Goal: Book appointment/travel/reservation

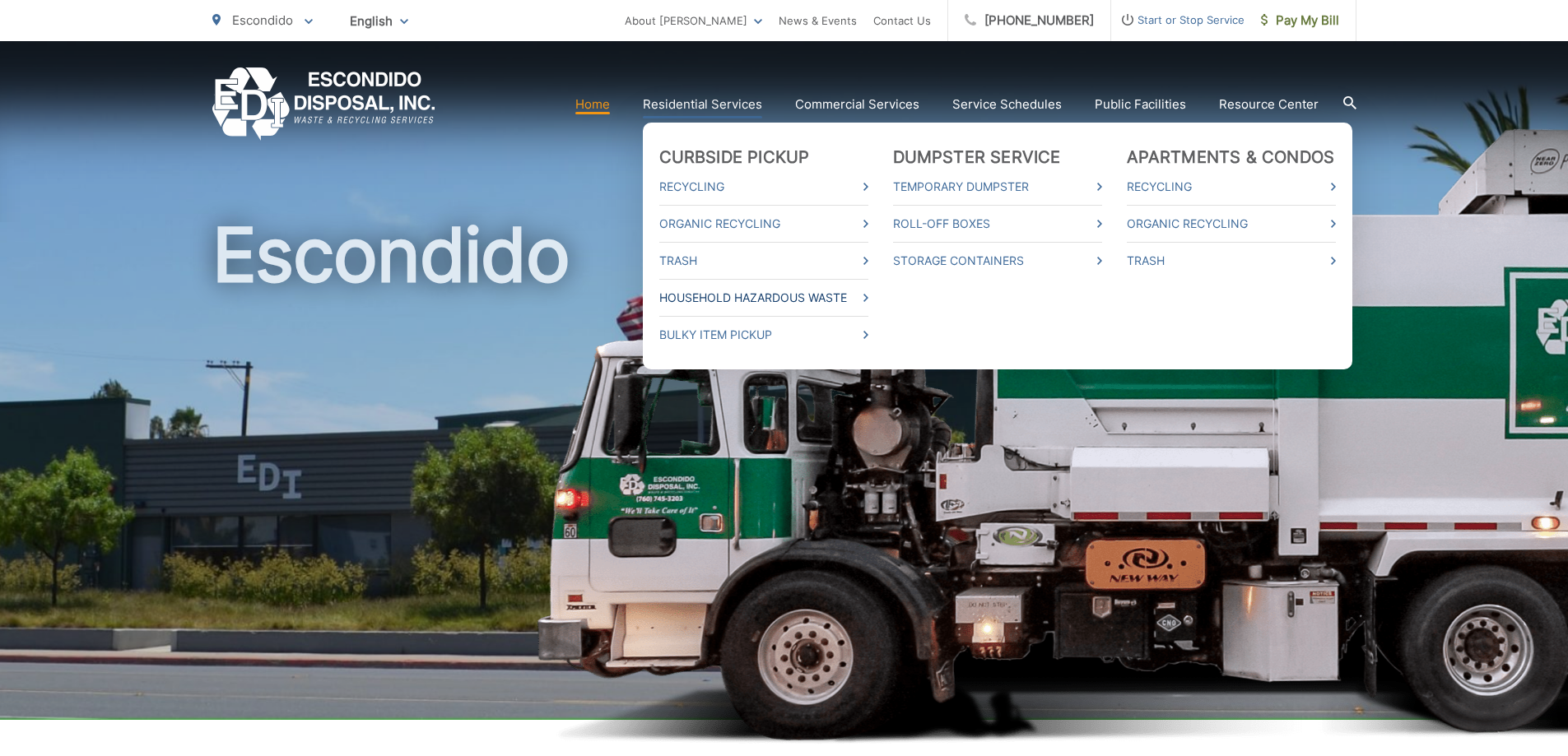
click at [693, 293] on link "Household Hazardous Waste" at bounding box center [763, 298] width 209 height 20
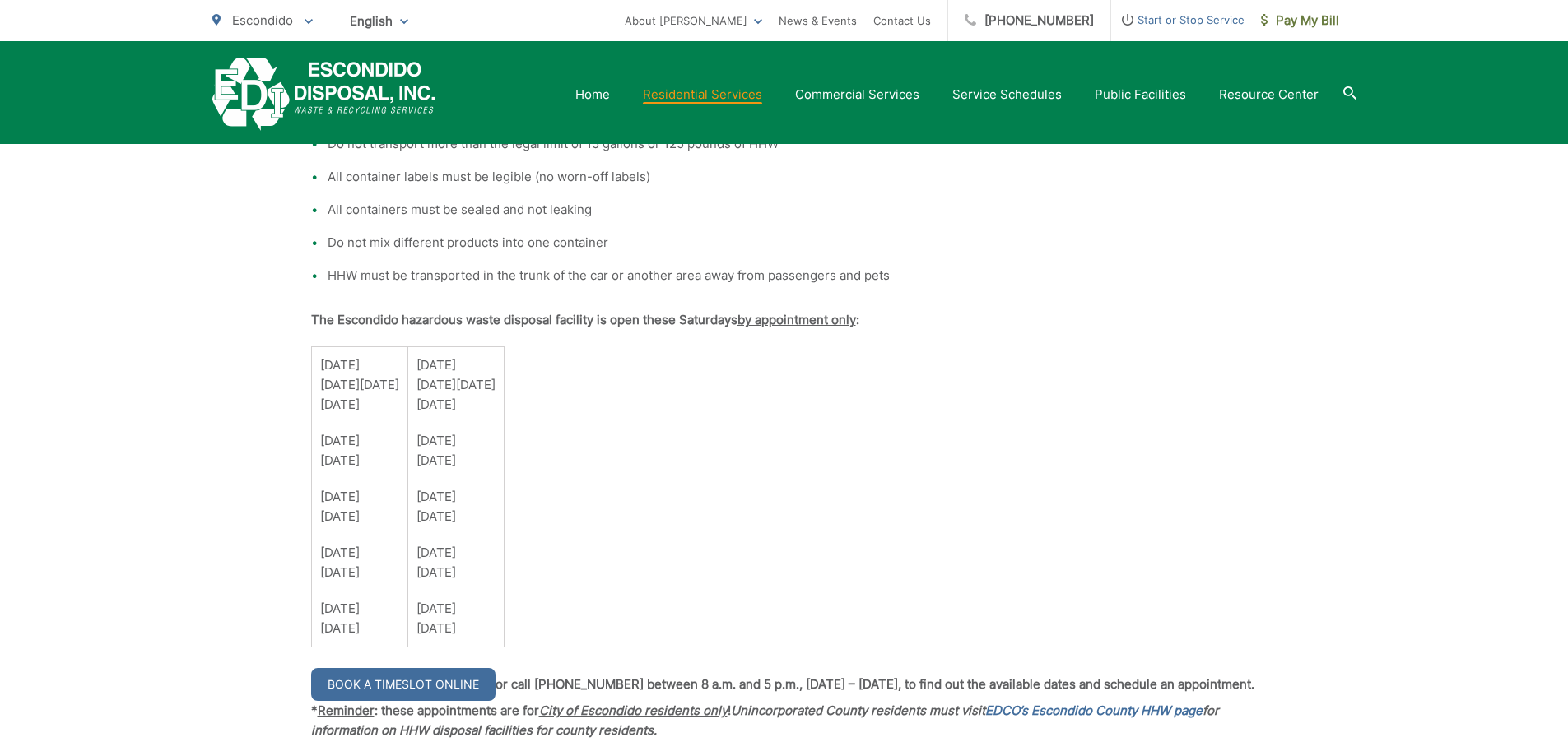
scroll to position [1317, 0]
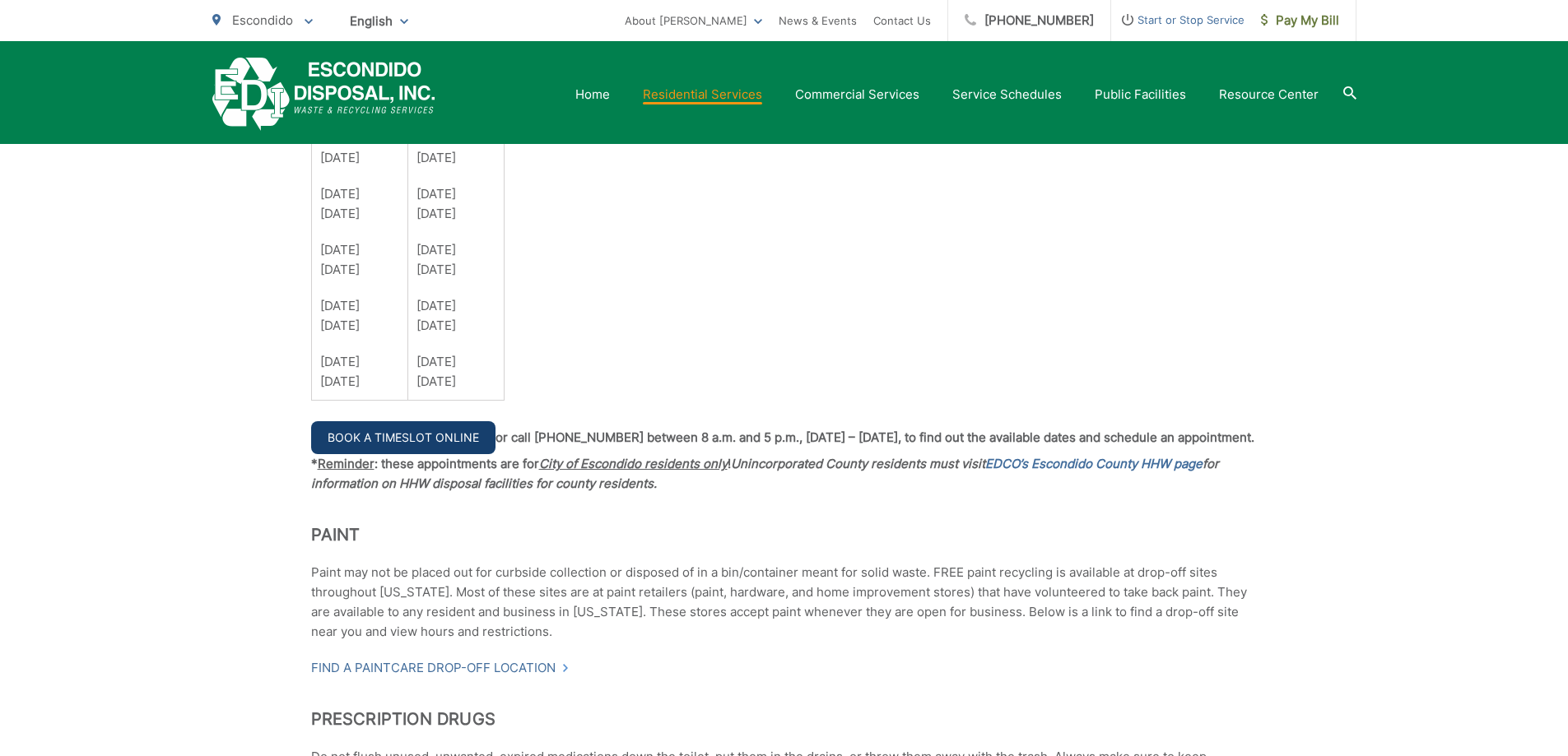
click at [425, 440] on link "Book a Timeslot Online" at bounding box center [403, 437] width 184 height 33
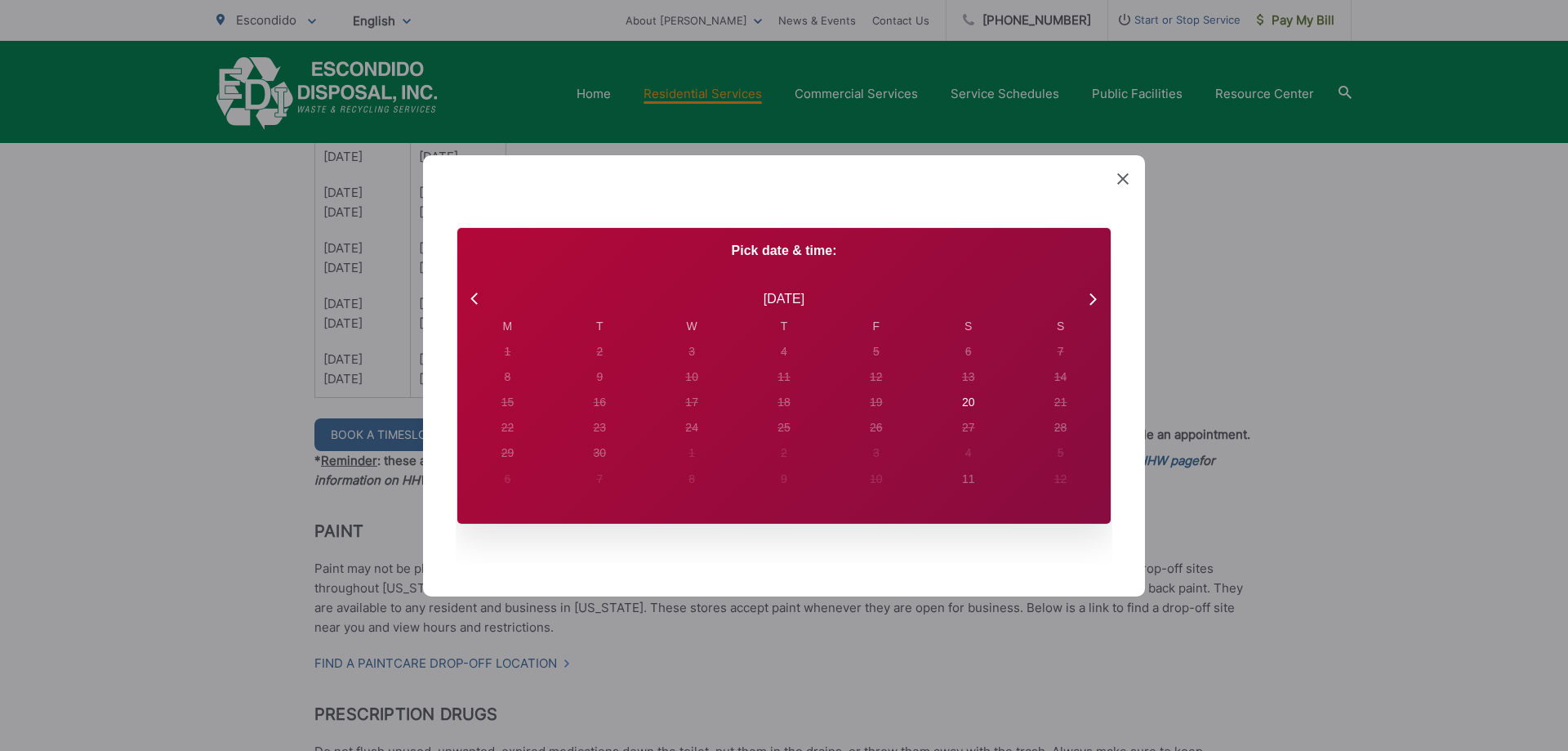
click at [1127, 181] on icon at bounding box center [1123, 177] width 12 height 12
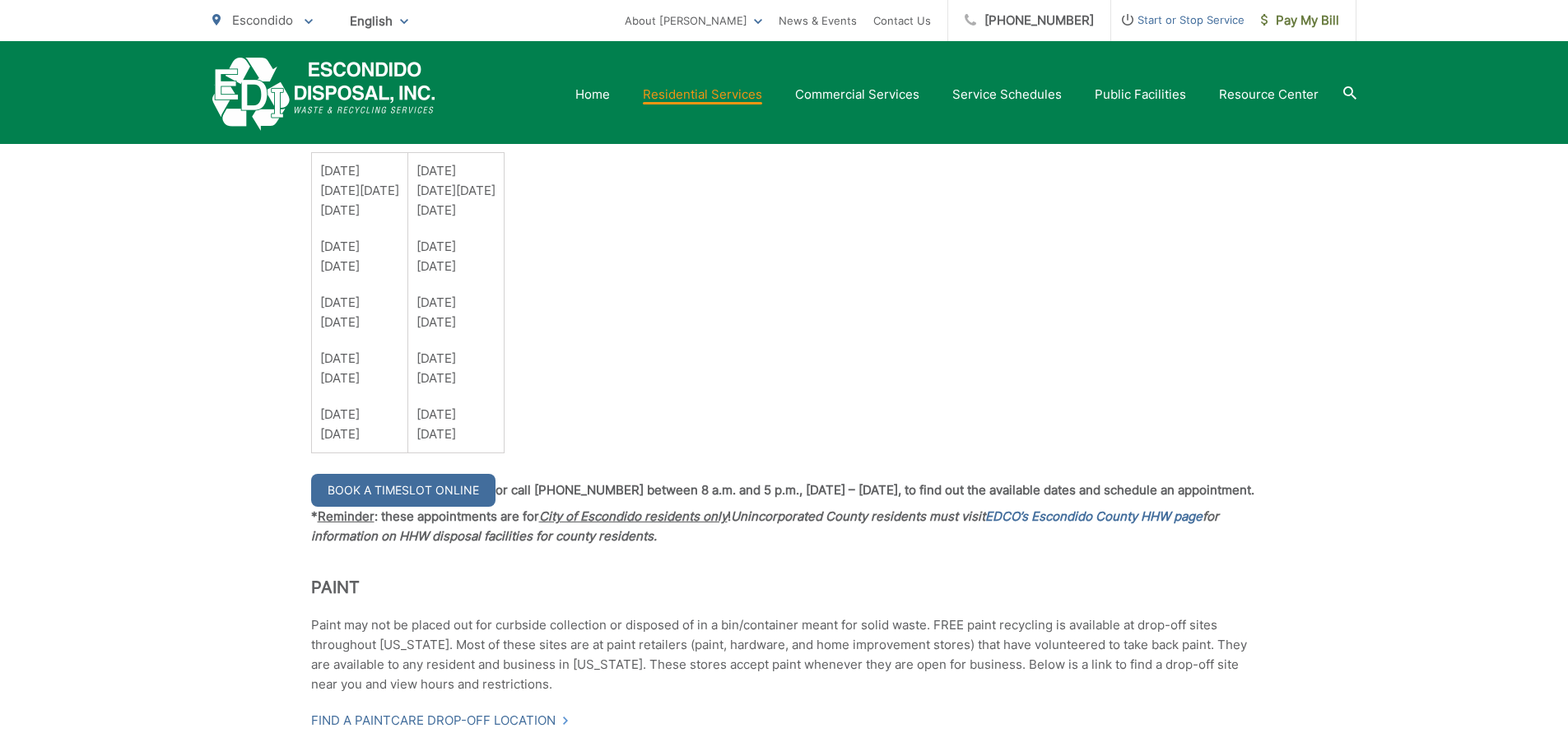
scroll to position [1234, 0]
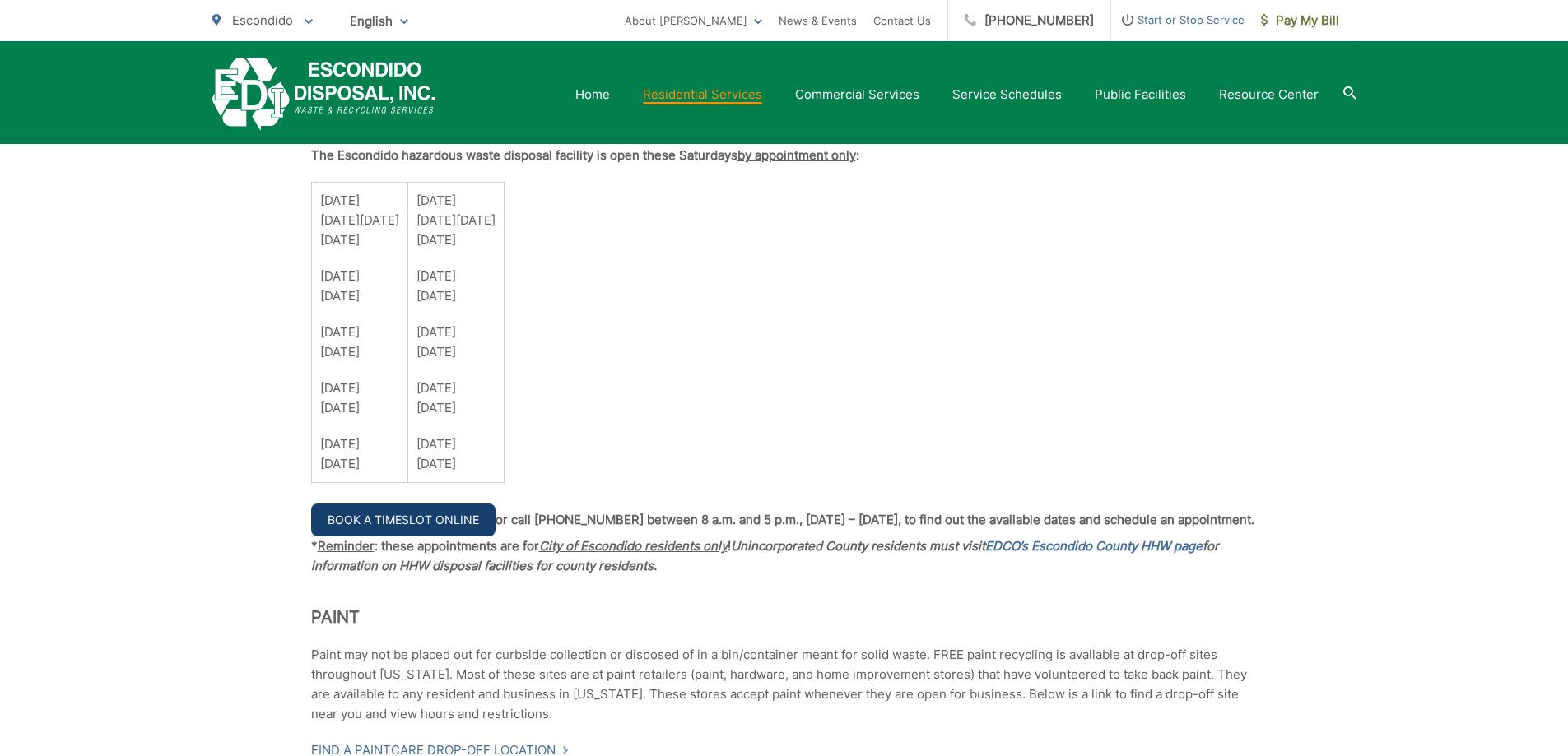
click at [394, 525] on link "Book a Timeslot Online" at bounding box center [403, 519] width 184 height 33
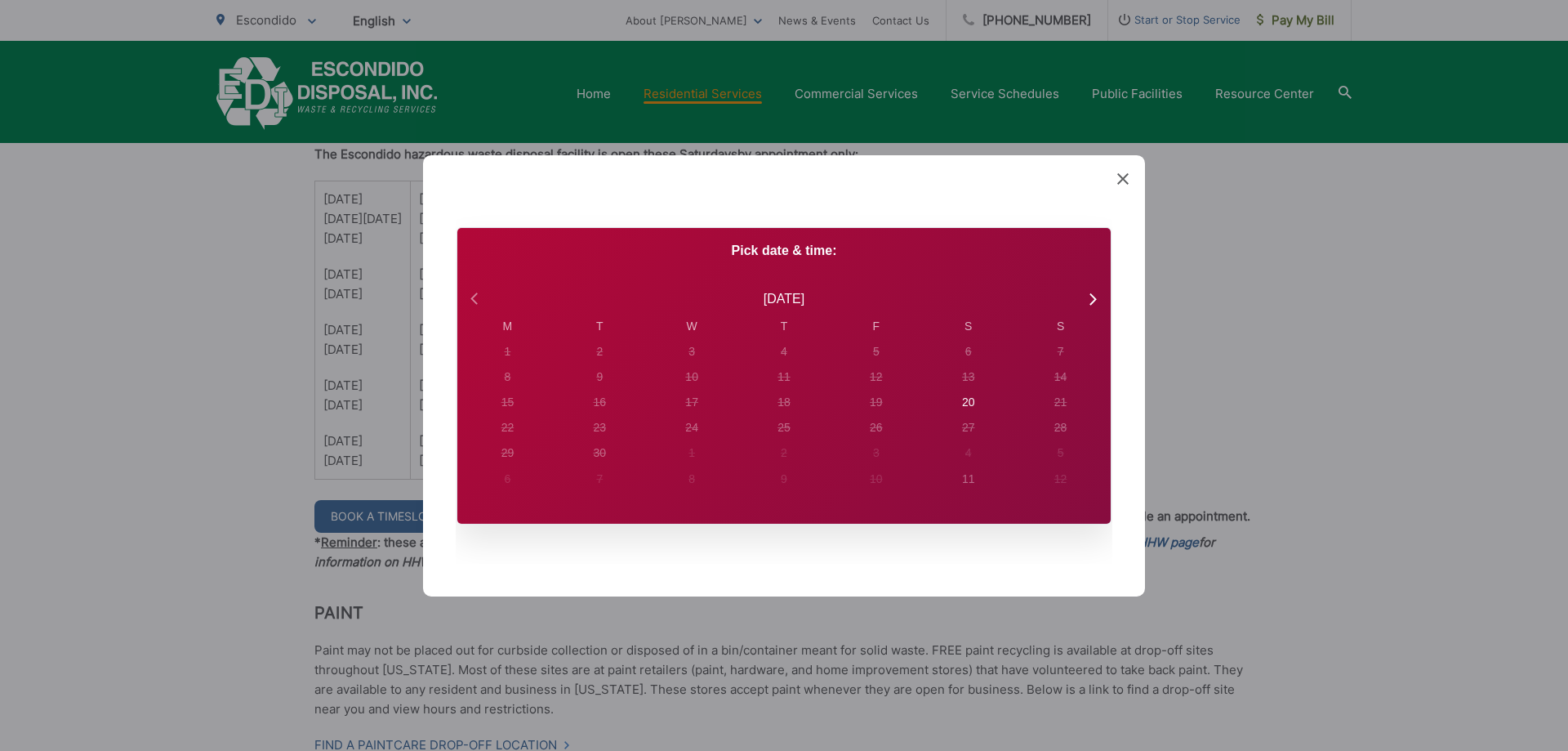
click at [476, 306] on icon at bounding box center [476, 298] width 21 height 21
click at [1129, 176] on div "Created with Sketch. Book Appointment Bringing anyone with you? Number of Addit…" at bounding box center [784, 375] width 722 height 442
click at [1128, 180] on icon at bounding box center [1123, 177] width 12 height 12
